Goal: Transaction & Acquisition: Purchase product/service

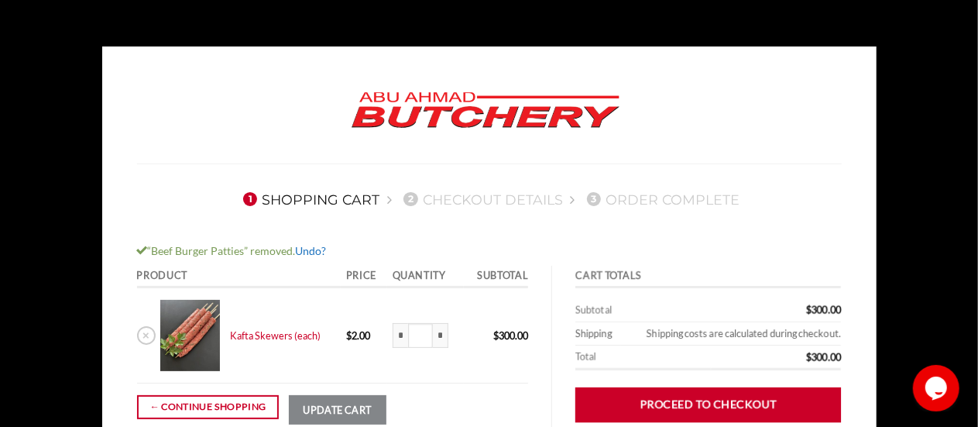
click at [319, 251] on link "Undo?" at bounding box center [311, 250] width 31 height 13
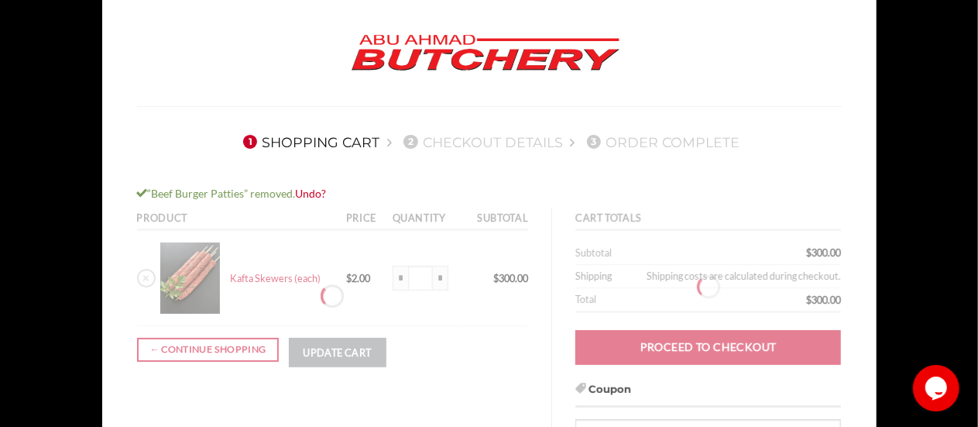
scroll to position [155, 0]
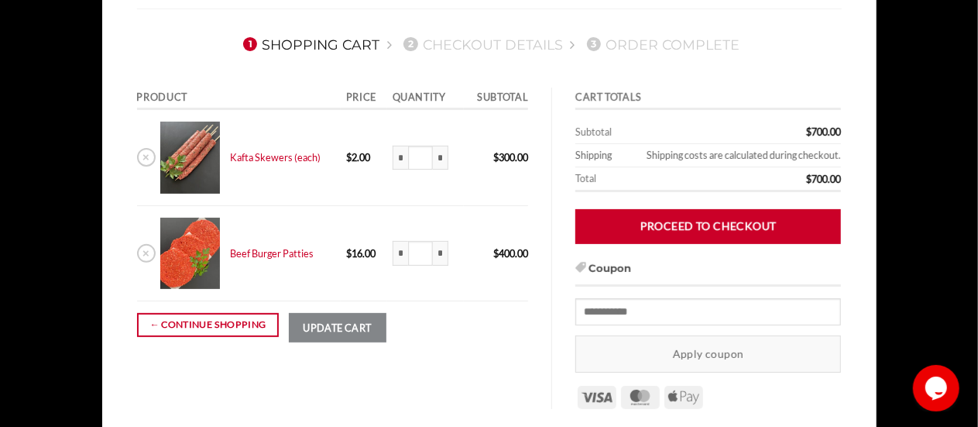
click at [44, 187] on body "1 Shopping Cart 2 Checkout details 3 Order Complete Product Price Quantity Subt…" at bounding box center [489, 267] width 978 height 751
click at [67, 248] on body "1 Shopping Cart 2 Checkout details 3 Order Complete Product Price Quantity Subt…" at bounding box center [489, 267] width 978 height 751
click at [225, 324] on link "← Continue shopping" at bounding box center [208, 325] width 143 height 24
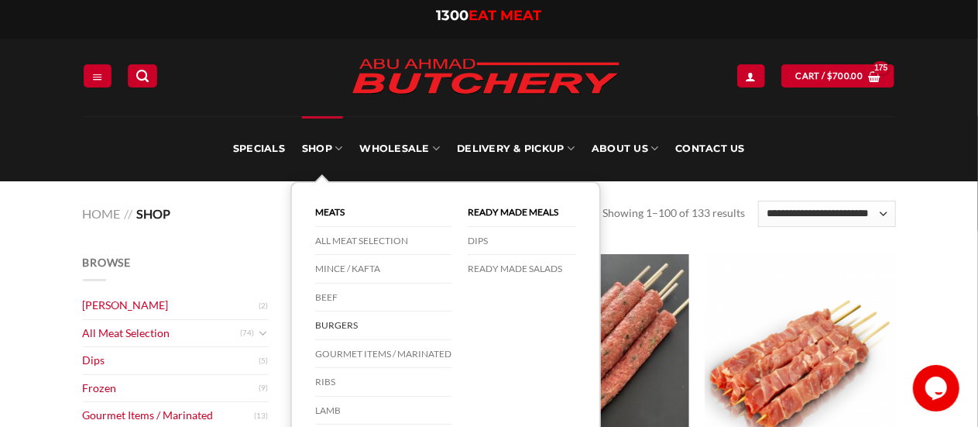
click at [332, 325] on link "Burgers" at bounding box center [383, 325] width 136 height 29
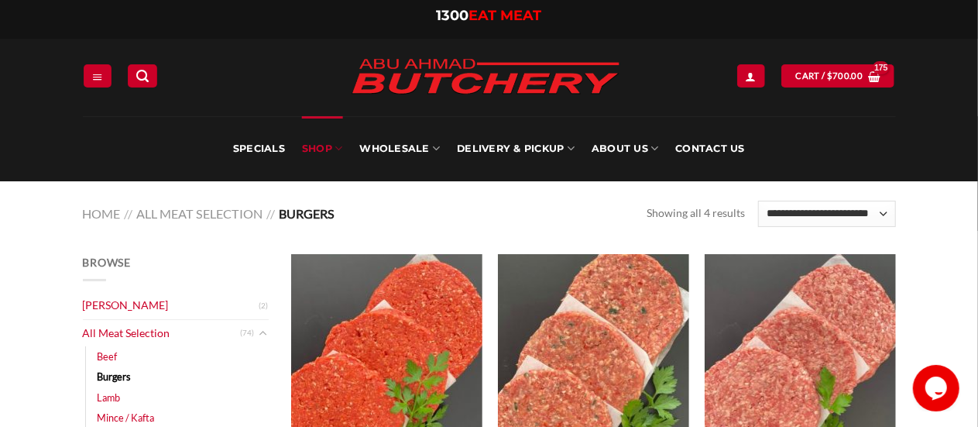
click at [829, 342] on img "Beef Wagyu Patties" at bounding box center [800, 368] width 191 height 229
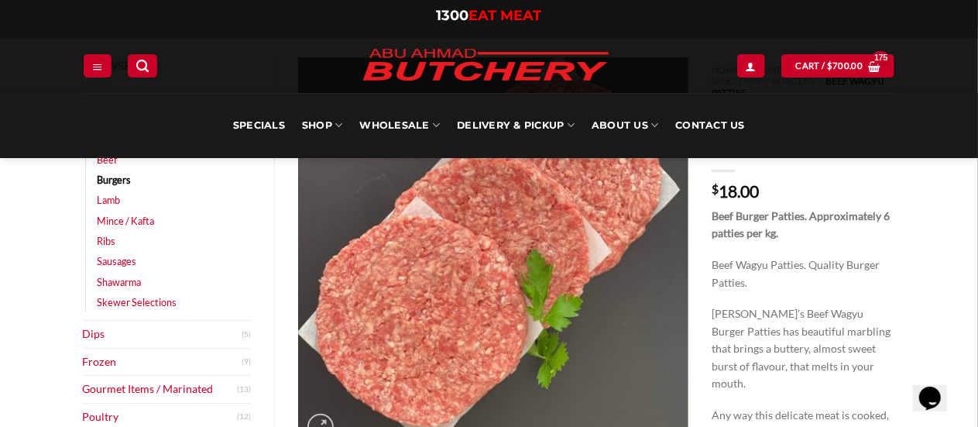
scroll to position [77, 0]
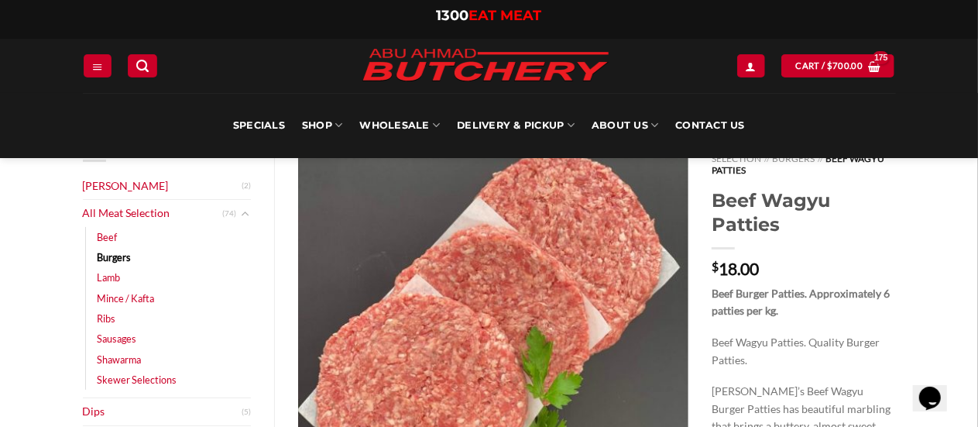
drag, startPoint x: 933, startPoint y: 246, endPoint x: 943, endPoint y: 228, distance: 20.5
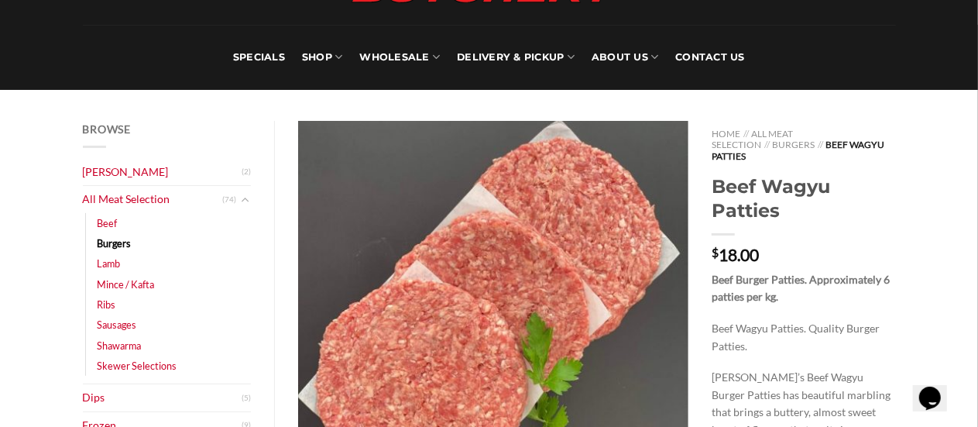
scroll to position [0, 0]
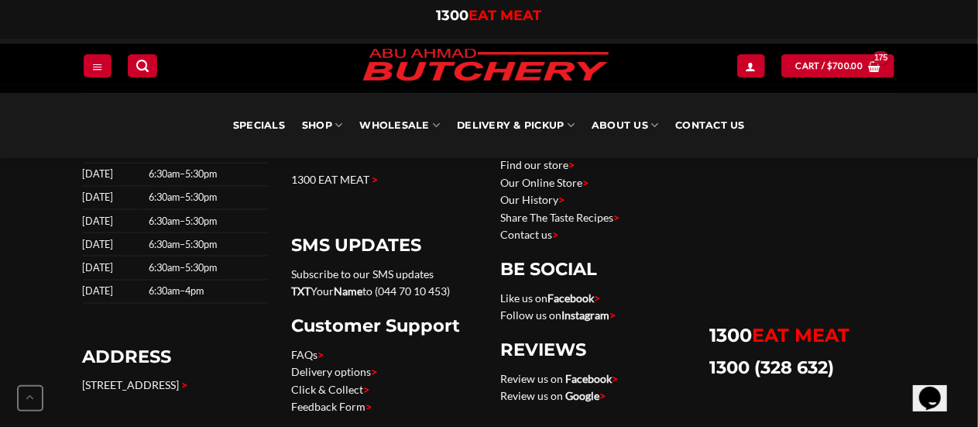
scroll to position [1324, 0]
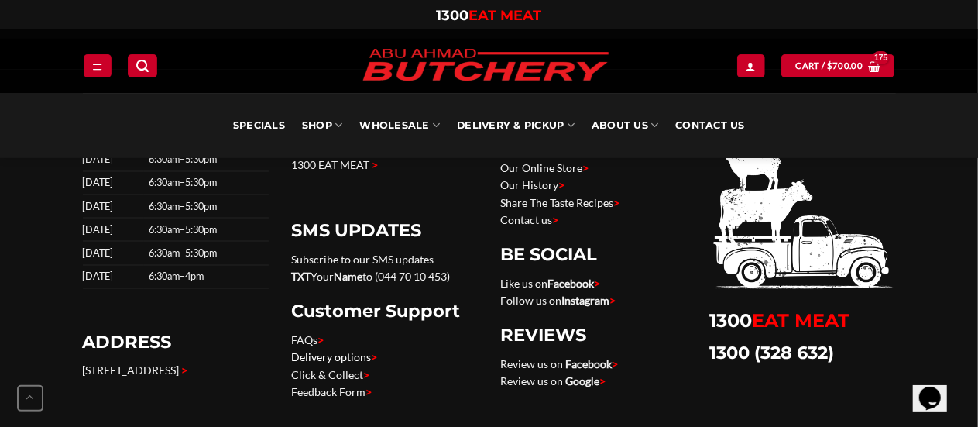
click at [349, 351] on link "Delivery options >" at bounding box center [335, 357] width 86 height 13
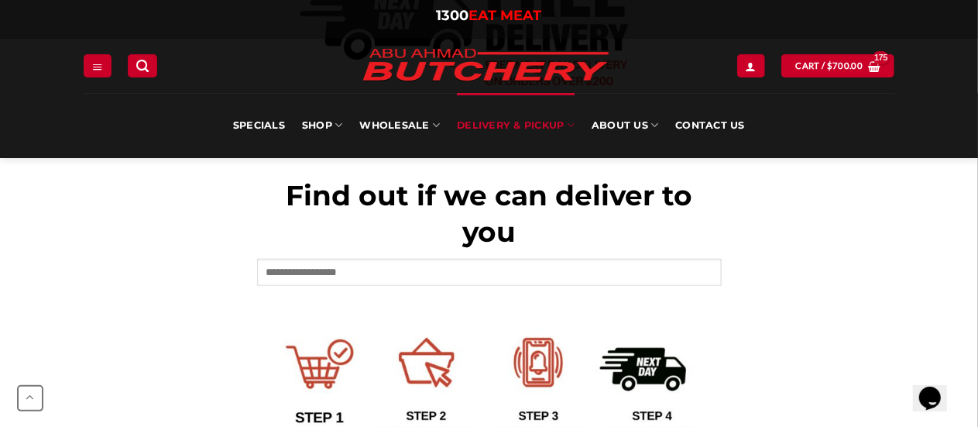
scroll to position [590, 0]
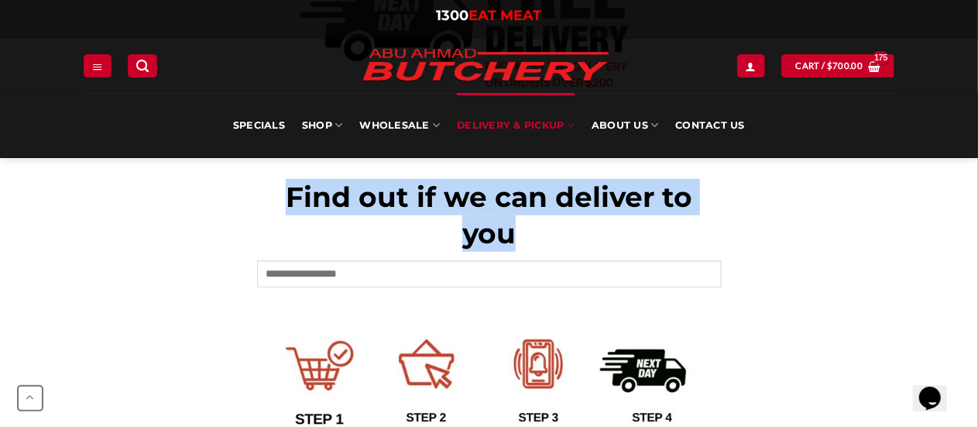
drag, startPoint x: 293, startPoint y: 192, endPoint x: 555, endPoint y: 239, distance: 266.7
click at [555, 239] on h1 "Find out if we can deliver to you" at bounding box center [489, 215] width 465 height 72
click at [538, 236] on h1 "Find out if we can deliver to you" at bounding box center [489, 215] width 465 height 72
click at [530, 235] on h1 "Find out if we can deliver to you" at bounding box center [489, 215] width 465 height 72
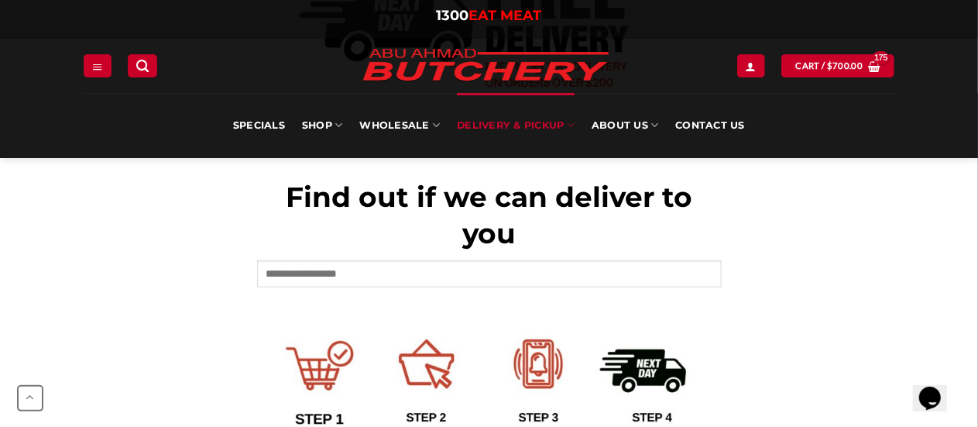
click at [507, 233] on span "Find out if we can deliver to you" at bounding box center [489, 215] width 407 height 70
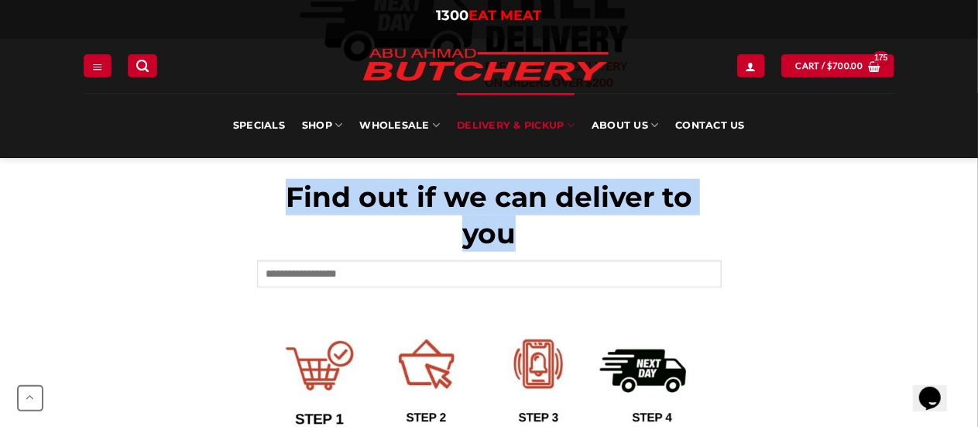
drag, startPoint x: 288, startPoint y: 198, endPoint x: 534, endPoint y: 244, distance: 250.7
click at [534, 244] on h1 "Find out if we can deliver to you" at bounding box center [489, 215] width 465 height 72
click at [534, 242] on h1 "Find out if we can deliver to you" at bounding box center [489, 215] width 465 height 72
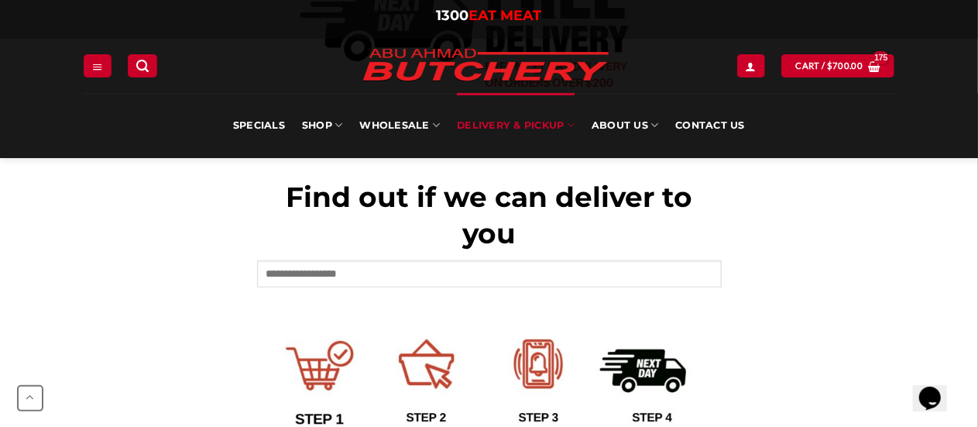
click at [478, 236] on span "Find out if we can deliver to you" at bounding box center [489, 215] width 407 height 70
drag, startPoint x: 467, startPoint y: 236, endPoint x: 514, endPoint y: 236, distance: 46.5
click at [514, 236] on span "Find out if we can deliver to you" at bounding box center [489, 215] width 407 height 70
drag, startPoint x: 517, startPoint y: 235, endPoint x: 435, endPoint y: 225, distance: 81.9
click at [517, 235] on h1 "Find out if we can deliver to you" at bounding box center [489, 215] width 465 height 72
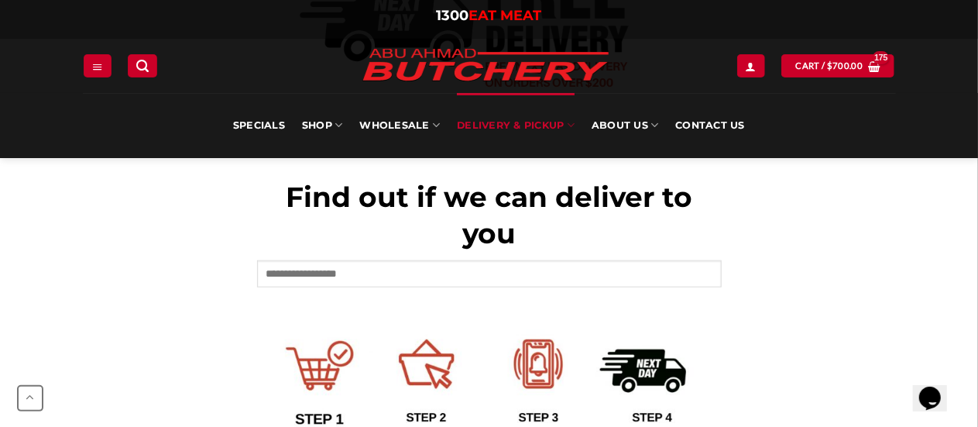
click at [294, 197] on span "Find out if we can deliver to you" at bounding box center [489, 215] width 407 height 70
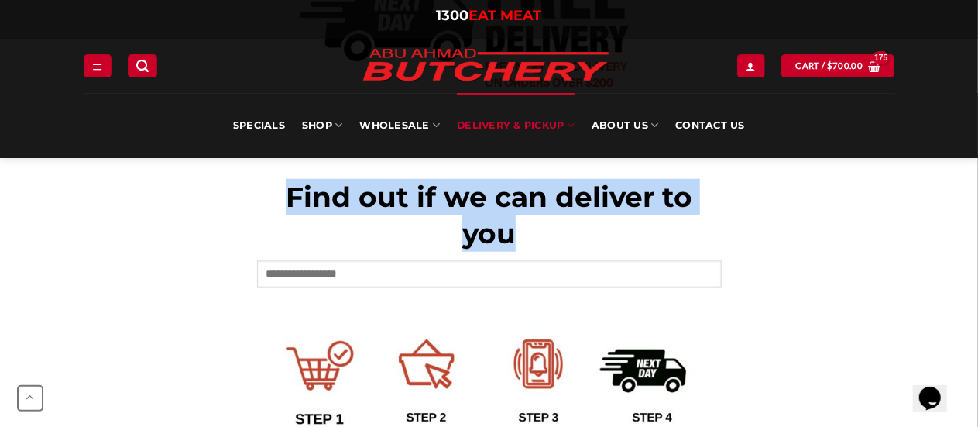
drag, startPoint x: 289, startPoint y: 198, endPoint x: 551, endPoint y: 233, distance: 265.0
click at [551, 233] on h1 "Find out if we can deliver to you" at bounding box center [489, 215] width 465 height 72
click at [548, 233] on h1 "Find out if we can deliver to you" at bounding box center [489, 215] width 465 height 72
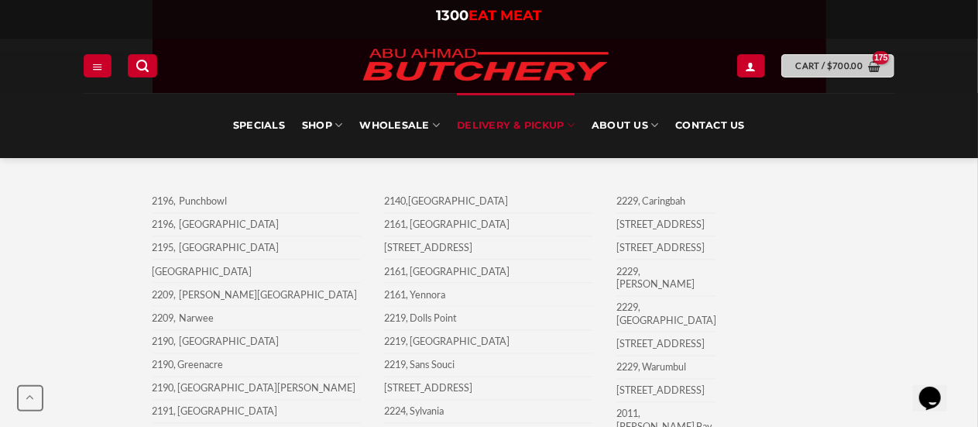
scroll to position [1675, 0]
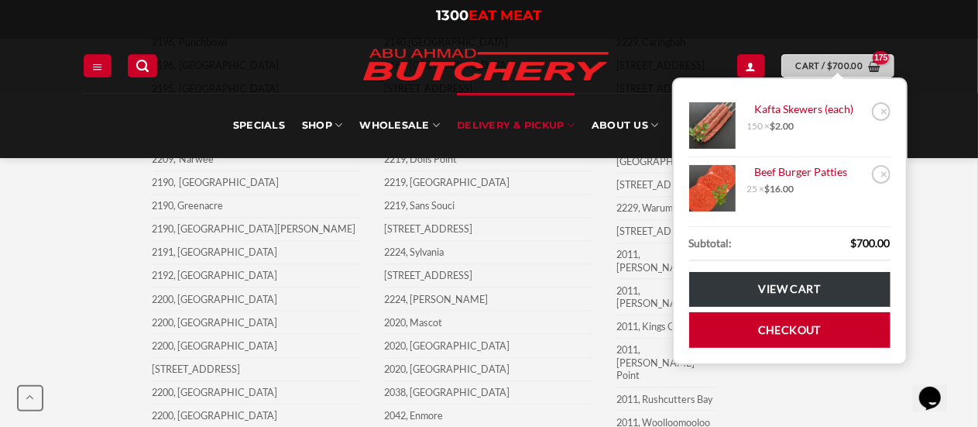
click at [809, 61] on span "Cart / $ 700.00" at bounding box center [829, 66] width 67 height 14
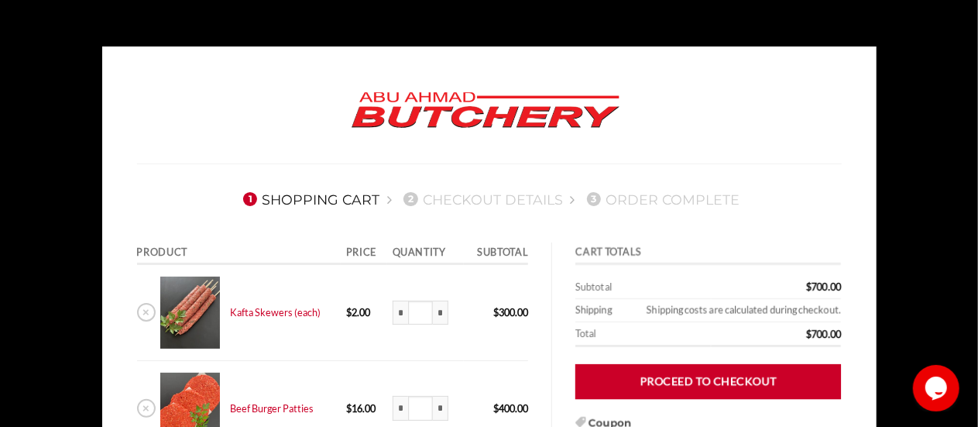
click at [929, 103] on body "1 Shopping Cart 2 Checkout details 3 Order Complete Product Price Quantity Subt…" at bounding box center [489, 421] width 978 height 751
click at [53, 93] on body "1 Shopping Cart 2 Checkout details 3 Order Complete Product Price Quantity Subt…" at bounding box center [489, 421] width 978 height 751
click at [31, 56] on body "1 Shopping Cart 2 Checkout details 3 Order Complete Product Price Quantity Subt…" at bounding box center [489, 421] width 978 height 751
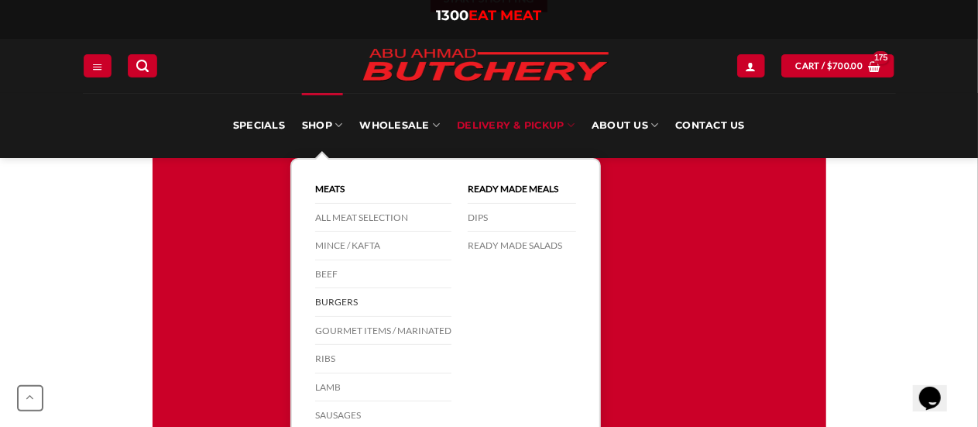
click at [338, 300] on link "Burgers" at bounding box center [383, 302] width 136 height 29
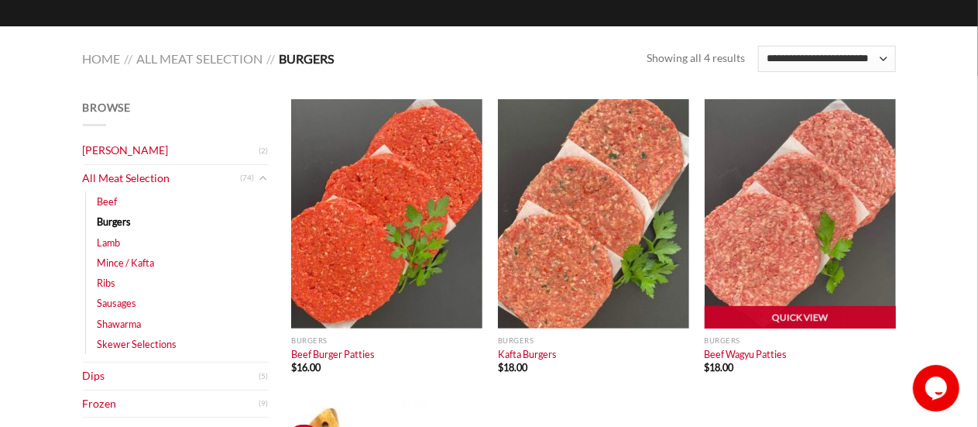
click at [806, 236] on img "Beef Wagyu Patties" at bounding box center [800, 213] width 191 height 229
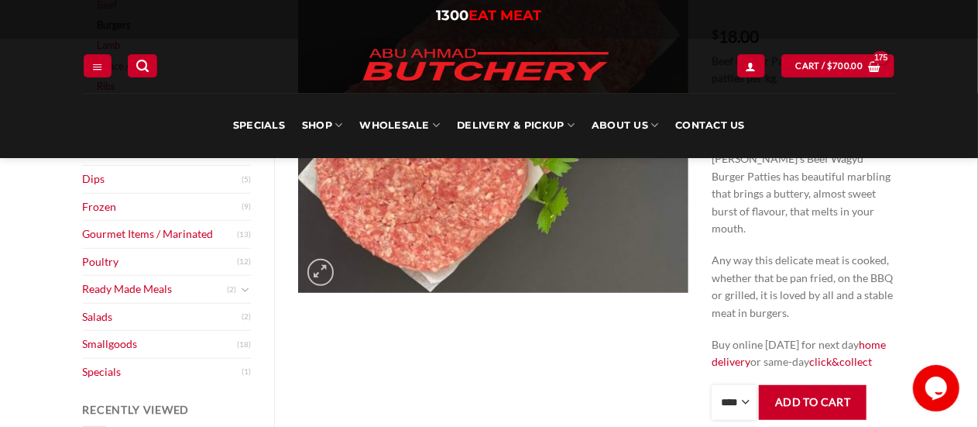
click at [750, 390] on select "**** * *** * *** * *** * *** * *** * *** * *** * *** * *** ** **** ** **** ** *…" at bounding box center [734, 402] width 45 height 35
select select "**"
click at [712, 385] on select "**** * *** * *** * *** * *** * *** * *** * *** * *** * *** ** **** ** **** ** *…" at bounding box center [734, 402] width 45 height 35
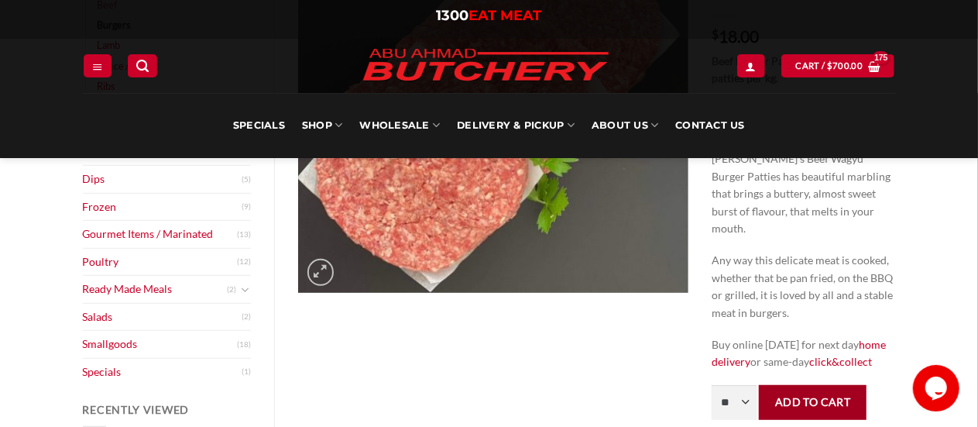
click at [789, 390] on button "Add to cart" at bounding box center [813, 402] width 108 height 35
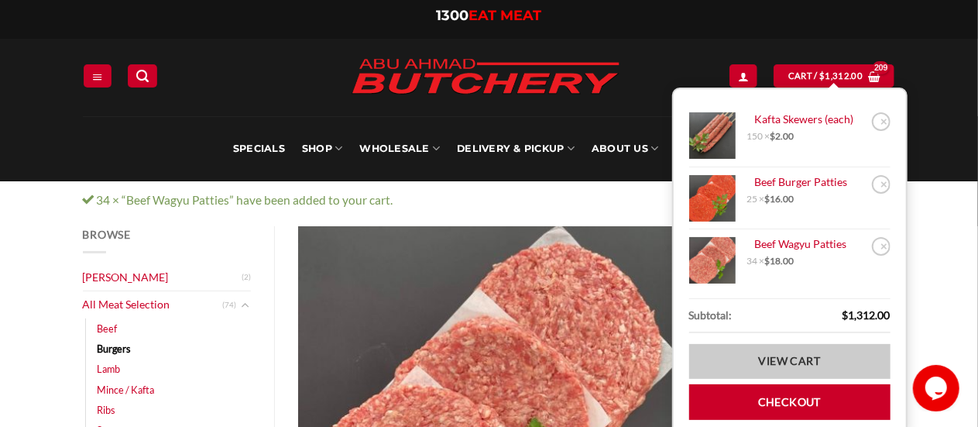
click at [775, 369] on link "View cart" at bounding box center [789, 361] width 201 height 35
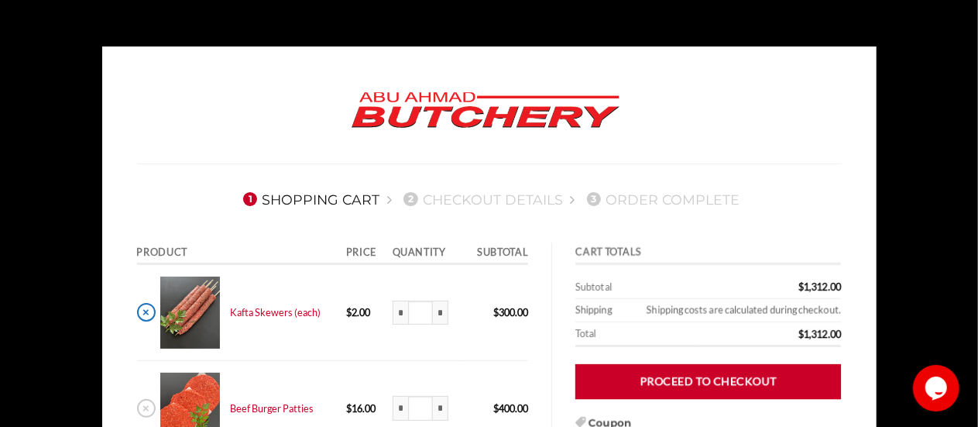
click at [142, 317] on link "×" at bounding box center [146, 312] width 19 height 19
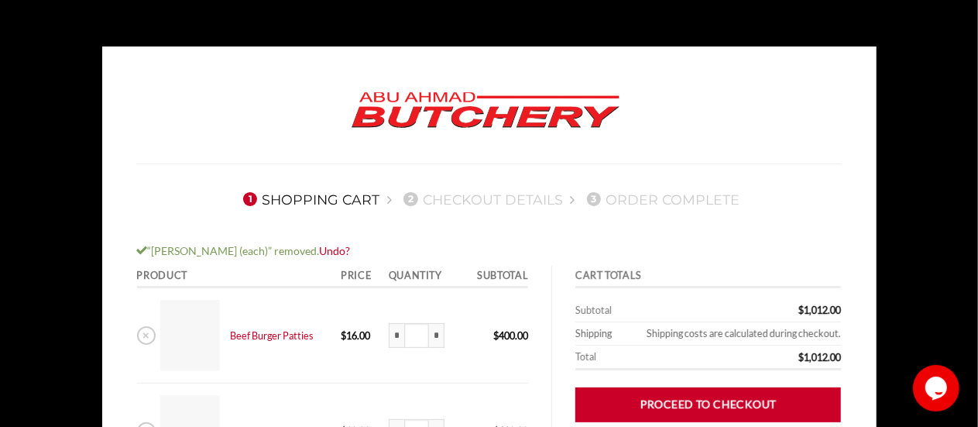
scroll to position [242, 0]
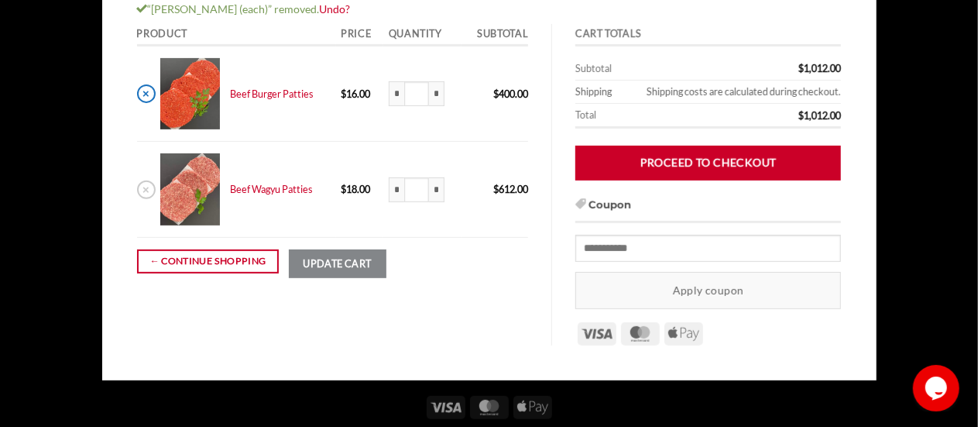
click at [142, 86] on link "×" at bounding box center [146, 93] width 19 height 19
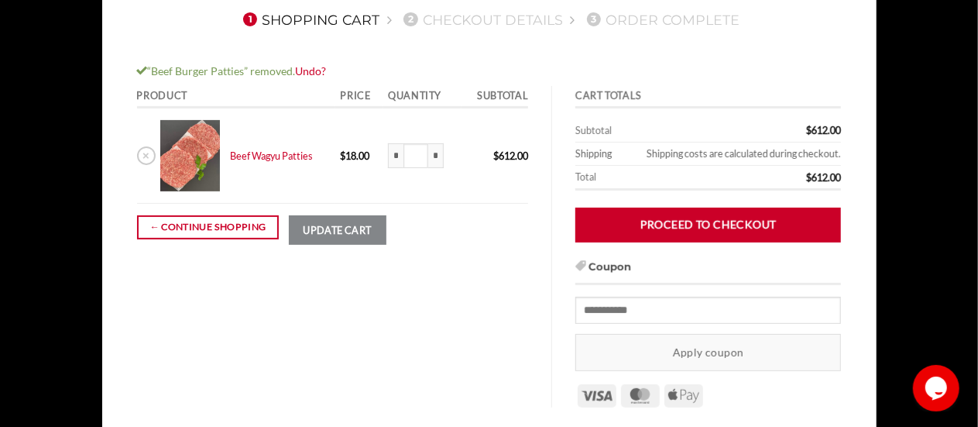
scroll to position [87, 0]
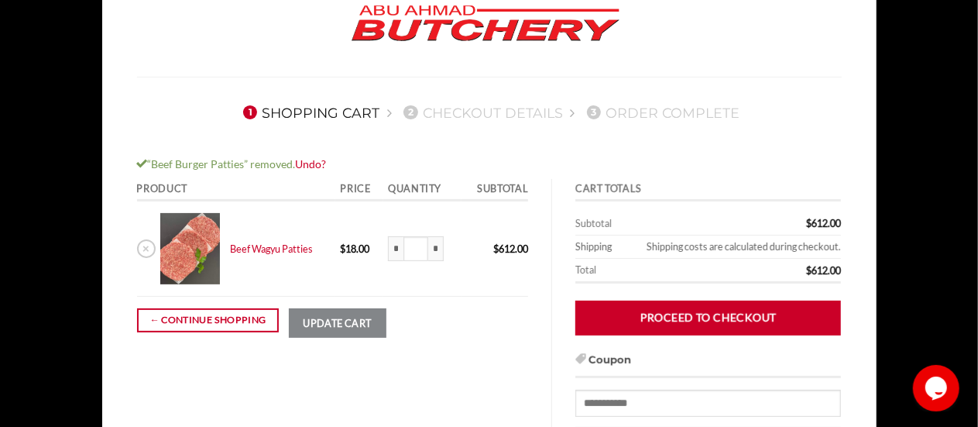
click at [253, 62] on div at bounding box center [489, 23] width 728 height 105
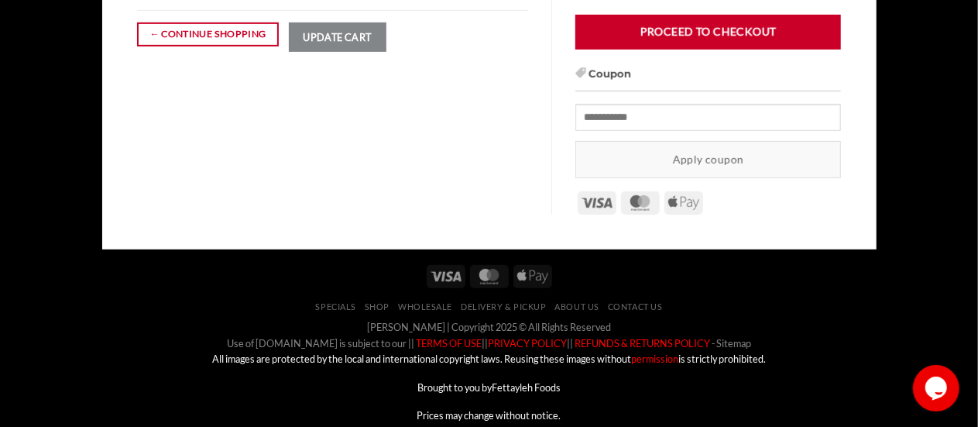
scroll to position [397, 0]
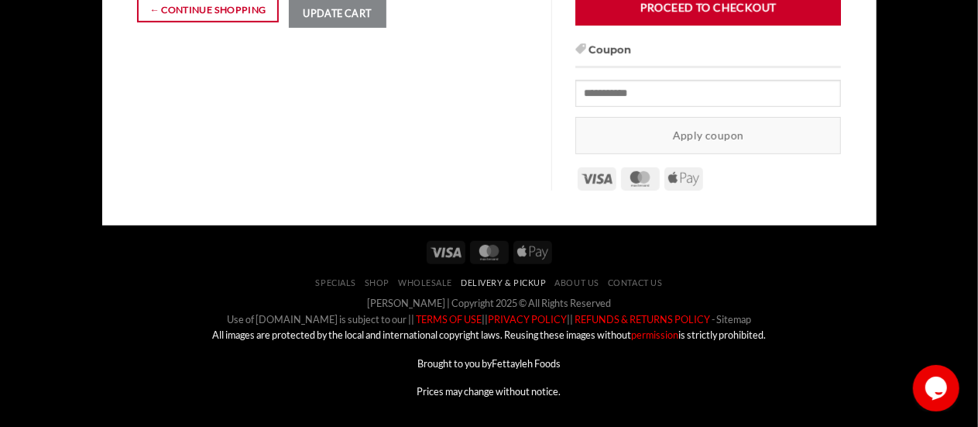
click at [531, 282] on link "Delivery & Pickup" at bounding box center [503, 282] width 85 height 10
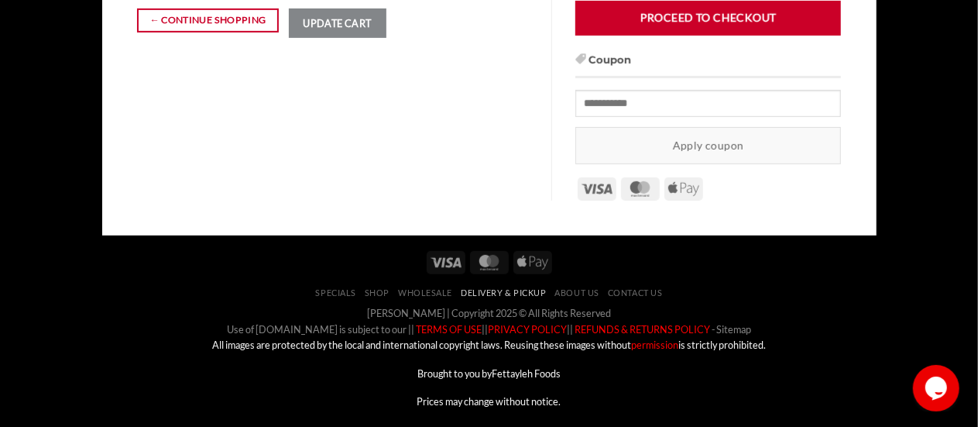
scroll to position [387, 0]
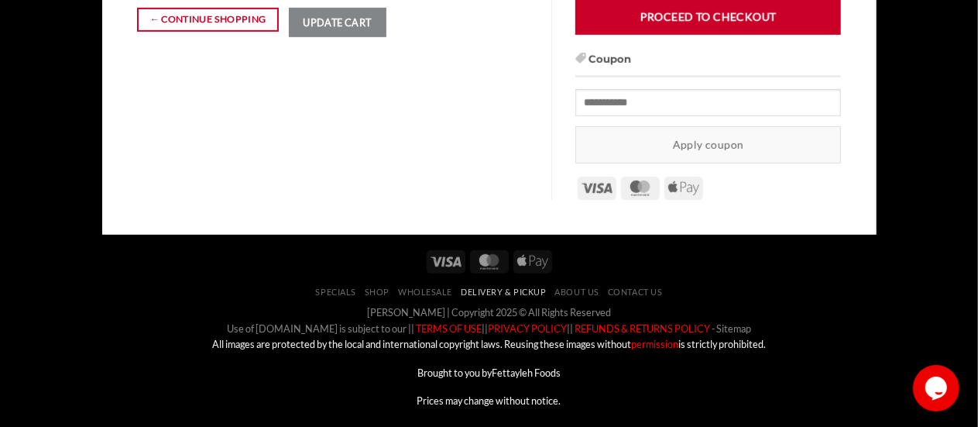
click at [500, 290] on link "Delivery & Pickup" at bounding box center [503, 292] width 85 height 10
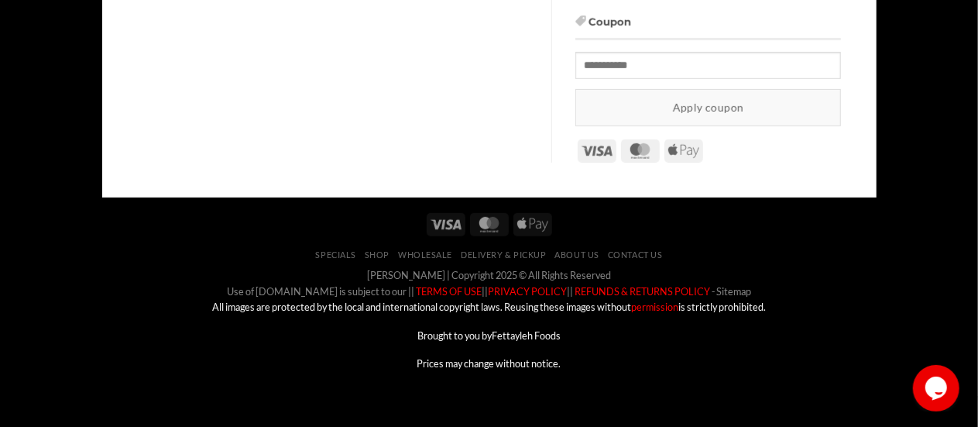
scroll to position [438, 0]
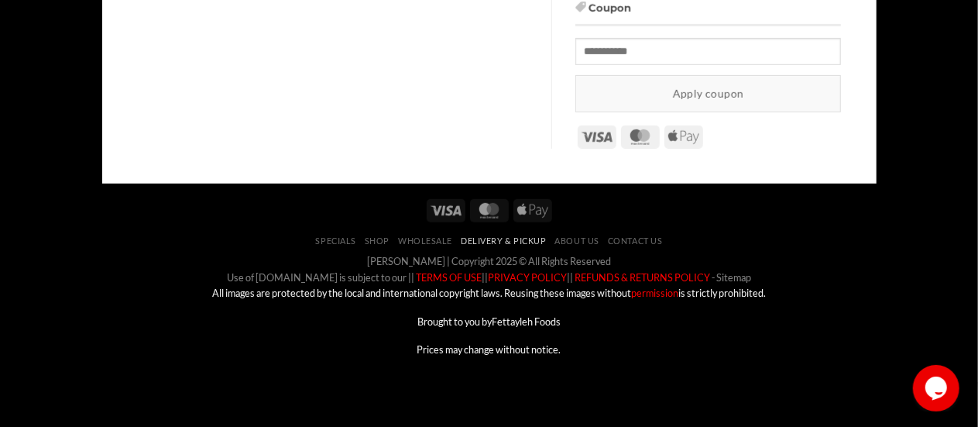
click at [493, 242] on link "Delivery & Pickup" at bounding box center [503, 240] width 85 height 10
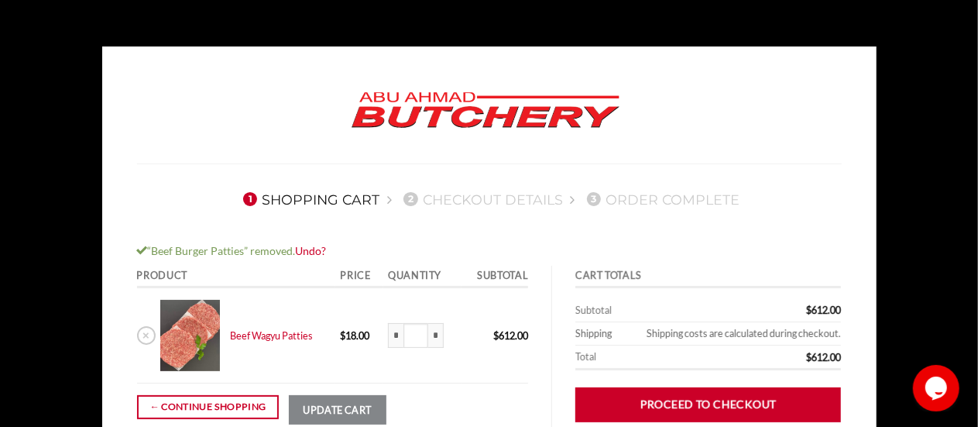
click at [403, 97] on img at bounding box center [485, 110] width 294 height 59
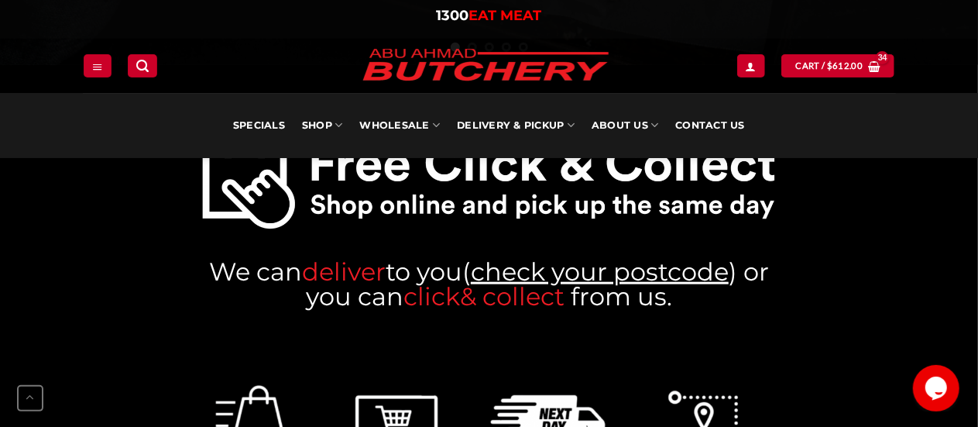
click at [562, 274] on link "check your postcode" at bounding box center [600, 271] width 258 height 30
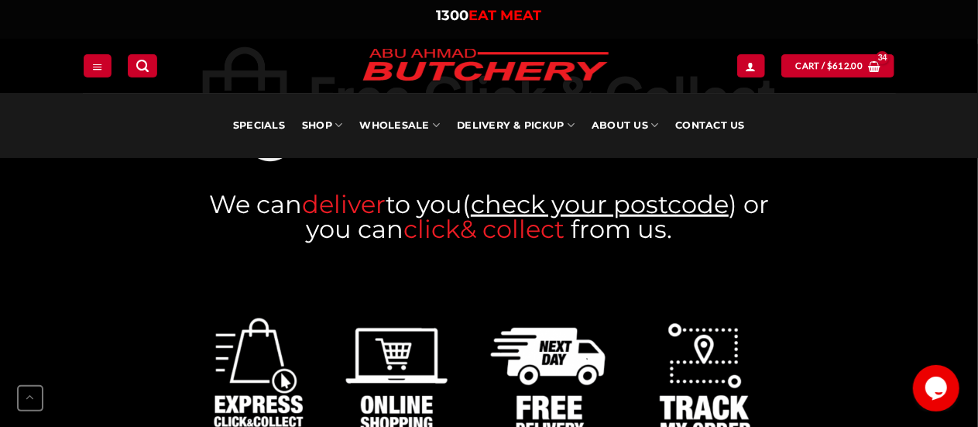
scroll to position [852, 0]
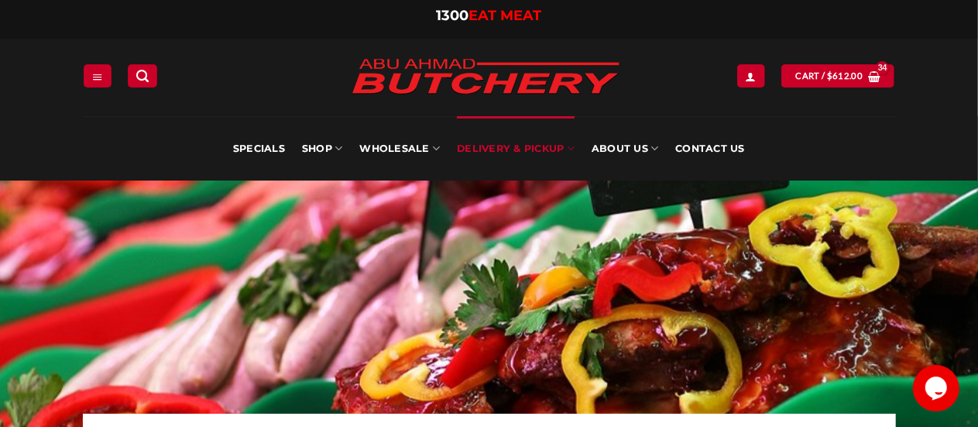
click at [77, 209] on div at bounding box center [489, 312] width 837 height 263
